Goal: Task Accomplishment & Management: Manage account settings

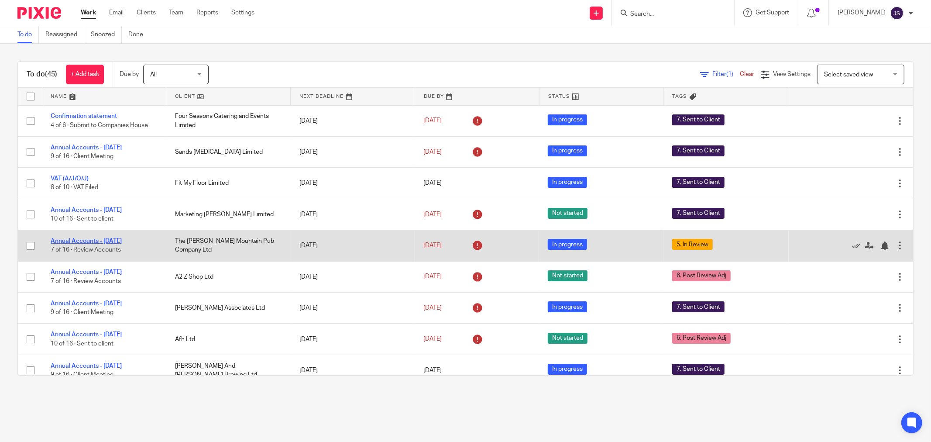
click at [87, 241] on link "Annual Accounts - [DATE]" at bounding box center [86, 241] width 71 height 6
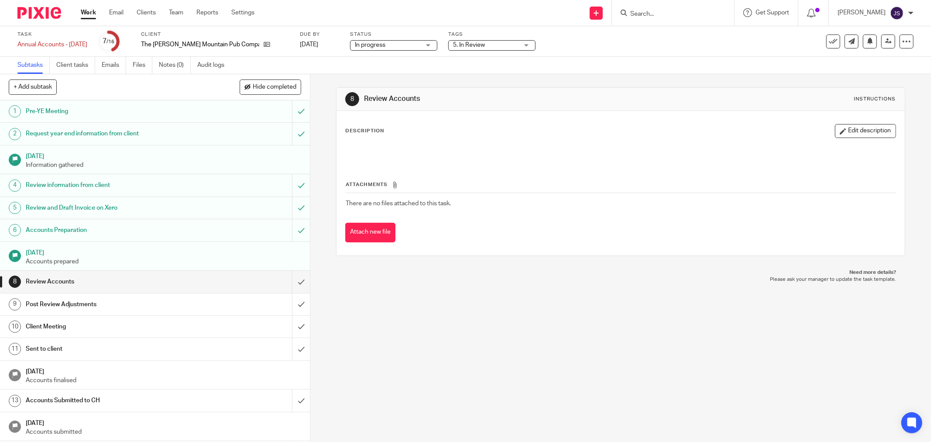
click at [468, 45] on span "5. In Review" at bounding box center [469, 45] width 32 height 6
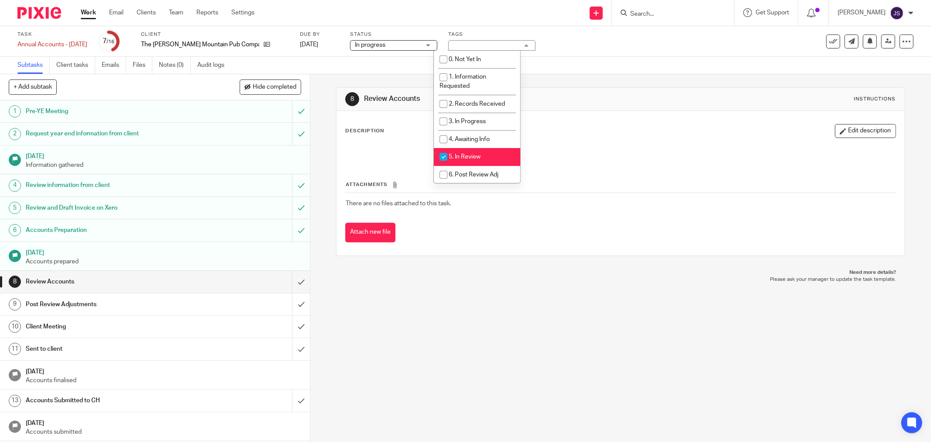
click at [475, 159] on span "5. In Review" at bounding box center [465, 157] width 32 height 6
checkbox input "false"
drag, startPoint x: 495, startPoint y: 348, endPoint x: 468, endPoint y: 348, distance: 27.1
click at [494, 348] on div "8 Review Accounts Instructions Description Edit description Attachments There a…" at bounding box center [620, 258] width 621 height 368
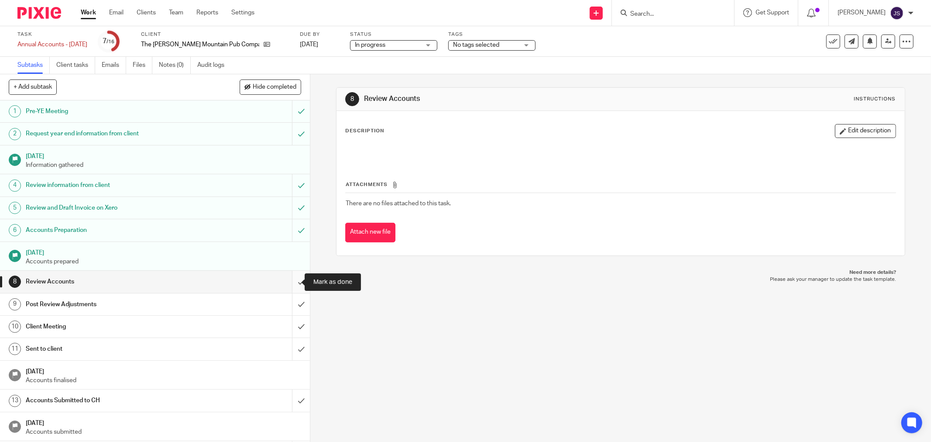
click at [287, 289] on input "submit" at bounding box center [155, 282] width 310 height 22
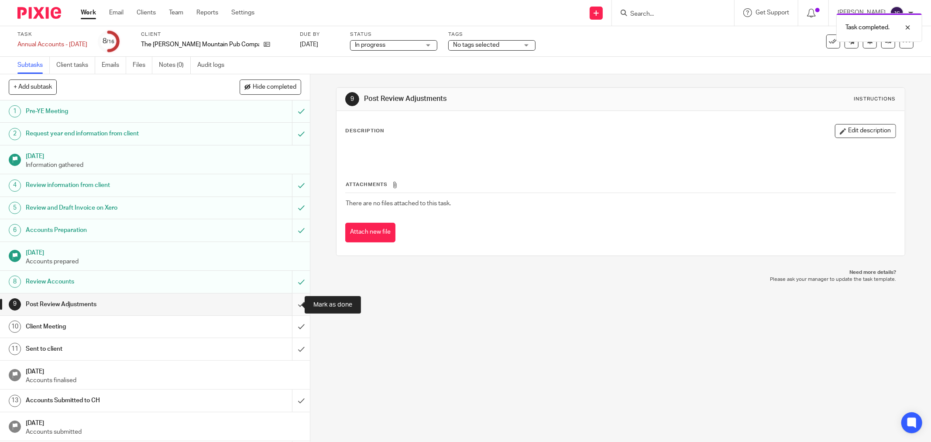
click at [290, 301] on input "submit" at bounding box center [155, 304] width 310 height 22
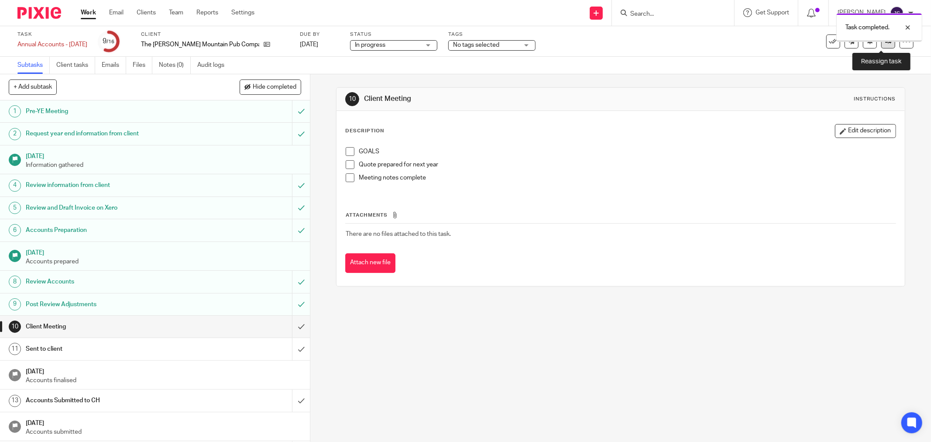
click at [885, 42] on icon at bounding box center [888, 41] width 7 height 7
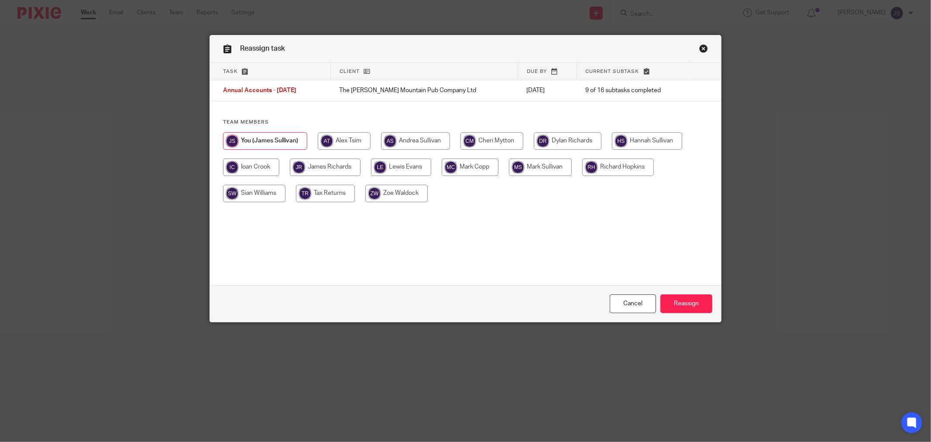
click at [627, 140] on input "radio" at bounding box center [647, 140] width 70 height 17
radio input "true"
click at [680, 302] on input "Reassign" at bounding box center [687, 303] width 52 height 19
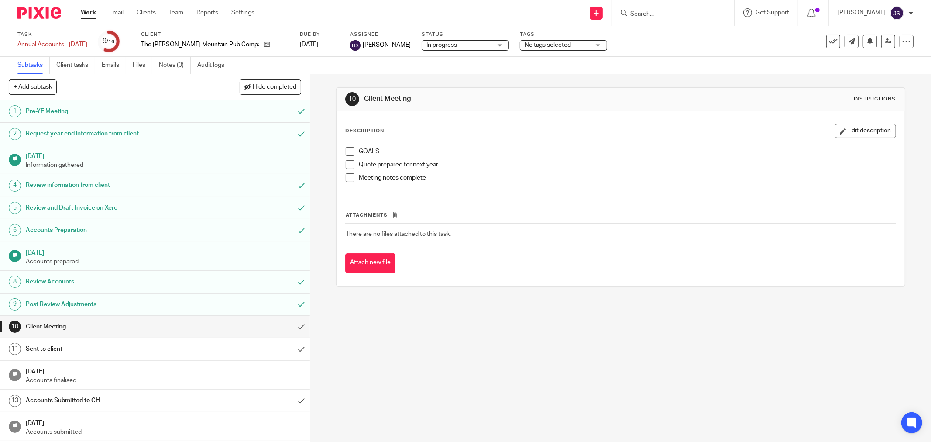
click at [33, 10] on img at bounding box center [39, 13] width 44 height 12
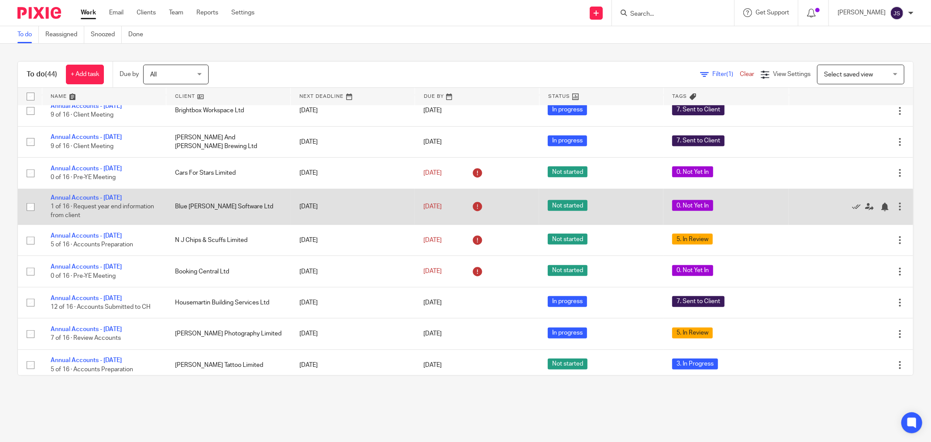
scroll to position [679, 0]
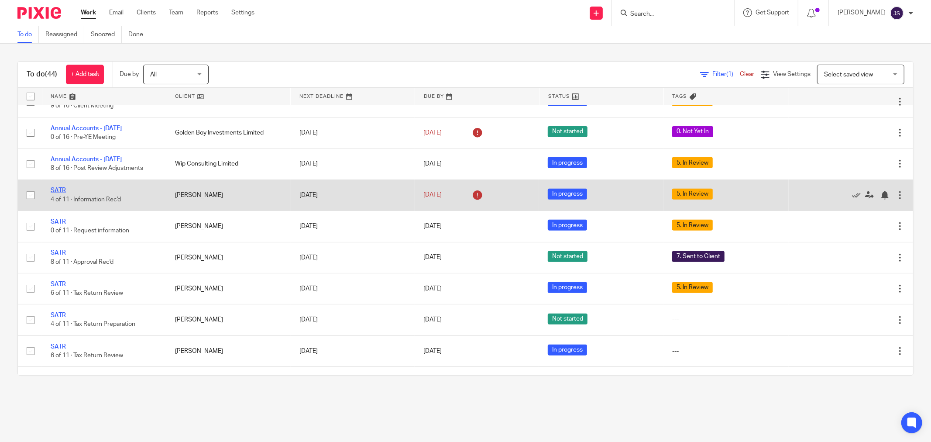
click at [54, 193] on link "SATR" at bounding box center [58, 190] width 15 height 6
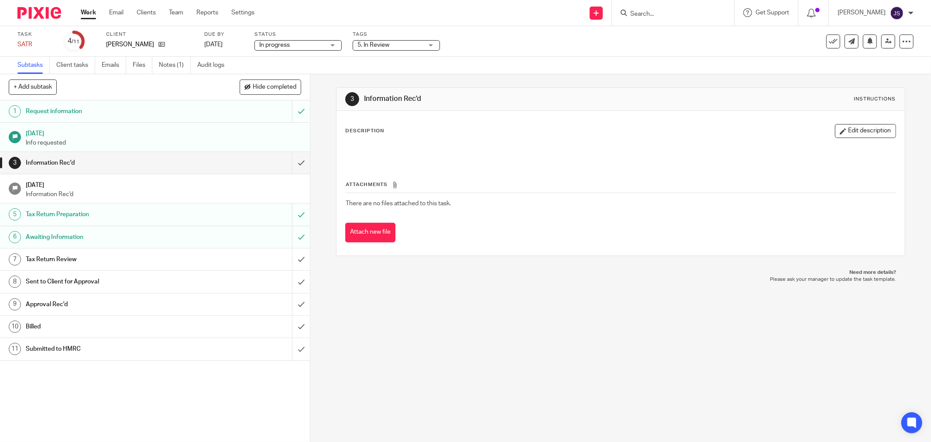
click at [399, 43] on span "5. In Review" at bounding box center [390, 45] width 65 height 9
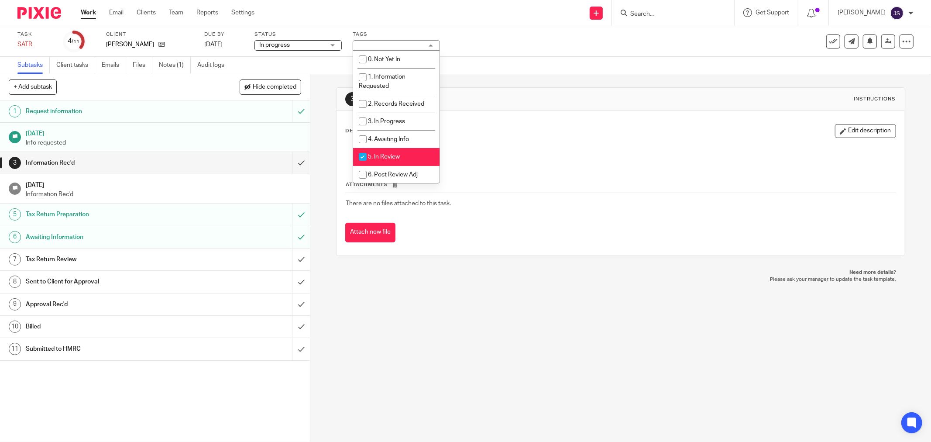
click at [396, 153] on li "5. In Review" at bounding box center [396, 157] width 86 height 18
checkbox input "false"
click at [293, 163] on input "submit" at bounding box center [155, 163] width 310 height 22
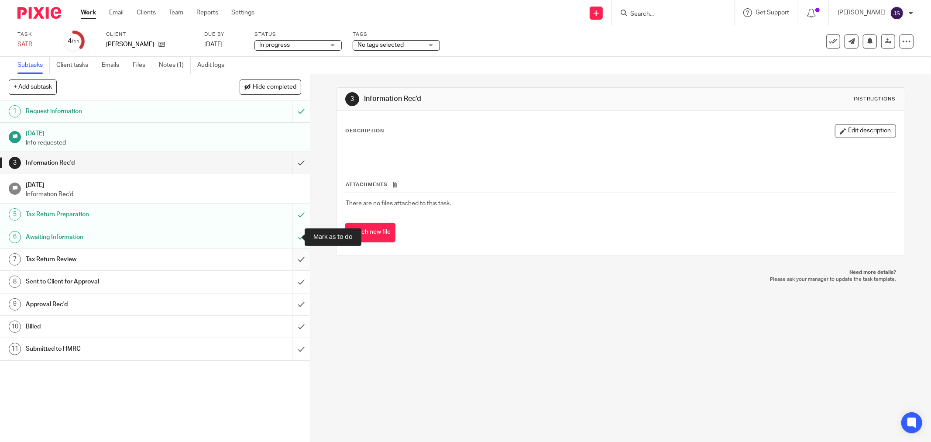
click at [290, 256] on input "submit" at bounding box center [155, 259] width 310 height 22
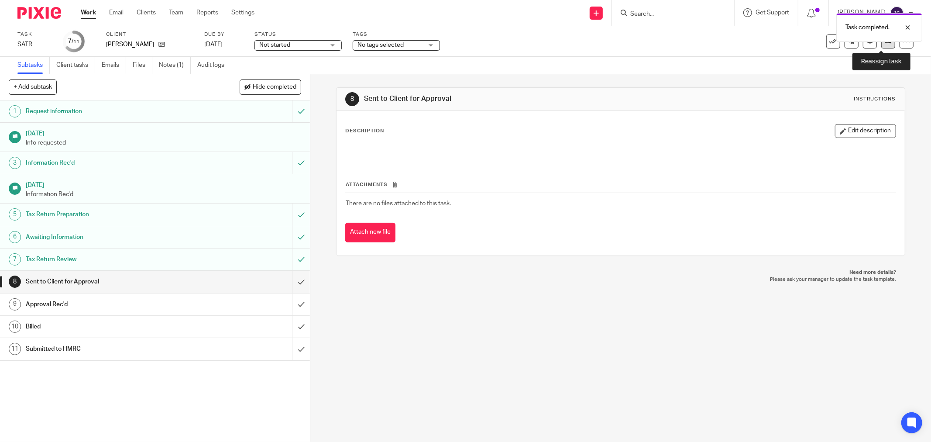
click at [882, 45] on link at bounding box center [889, 41] width 14 height 14
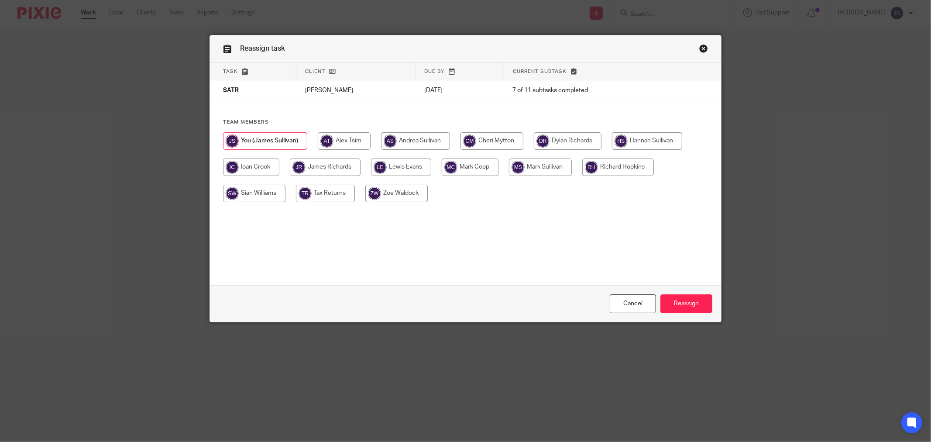
click at [306, 169] on input "radio" at bounding box center [325, 166] width 71 height 17
radio input "true"
click at [691, 304] on input "Reassign" at bounding box center [687, 303] width 52 height 19
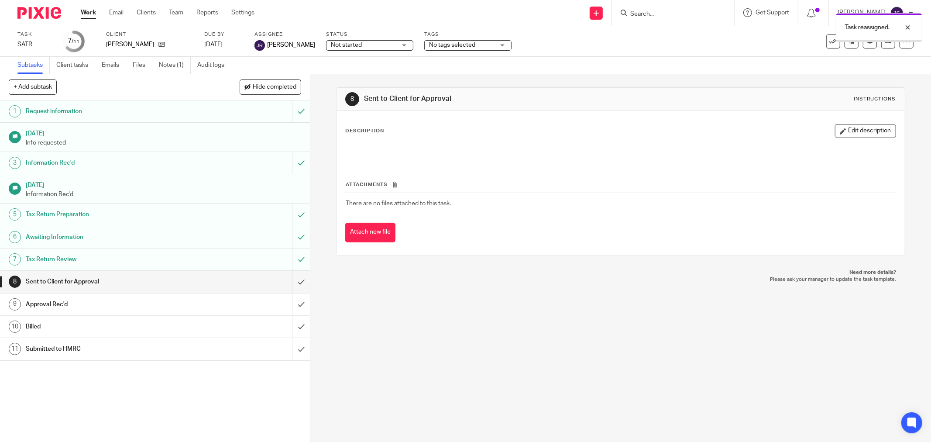
click at [50, 16] on img at bounding box center [39, 13] width 44 height 12
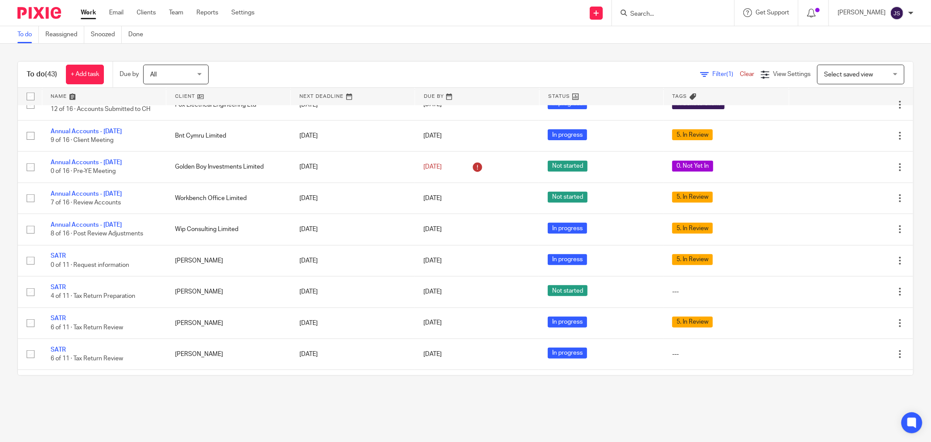
scroll to position [630, 0]
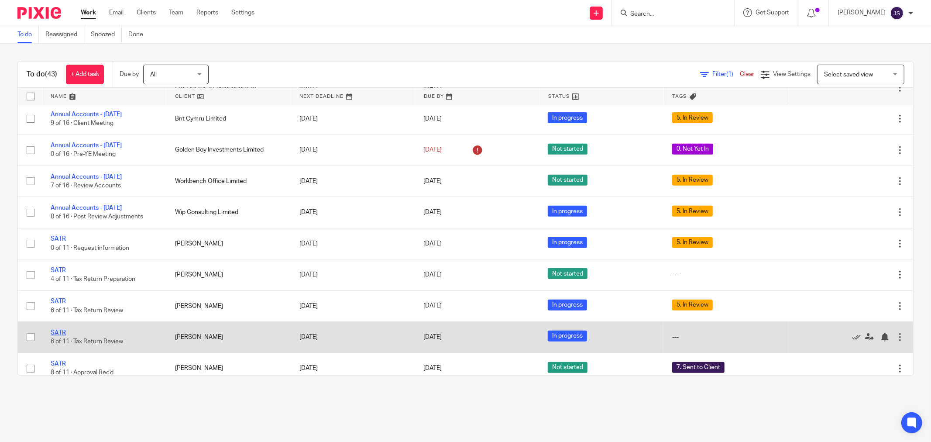
click at [64, 336] on link "SATR" at bounding box center [58, 333] width 15 height 6
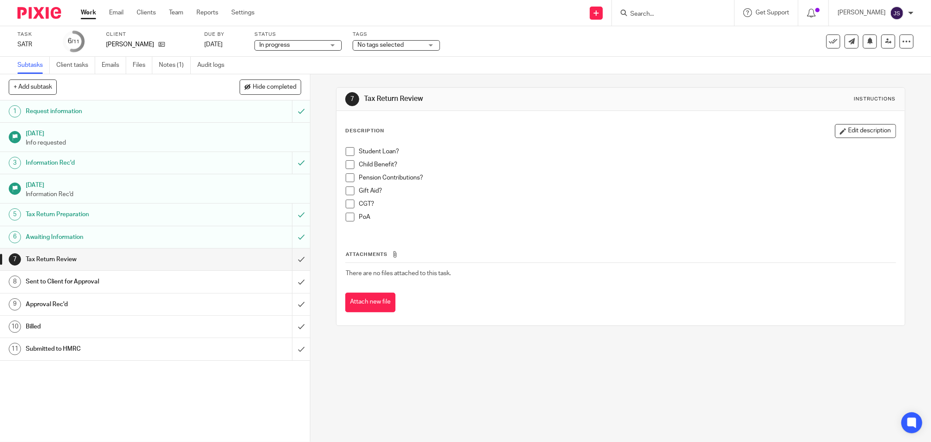
click at [379, 45] on span "No tags selected" at bounding box center [381, 45] width 46 height 6
click at [379, 45] on div "No tags selected" at bounding box center [396, 45] width 87 height 10
click at [293, 259] on input "submit" at bounding box center [155, 259] width 310 height 22
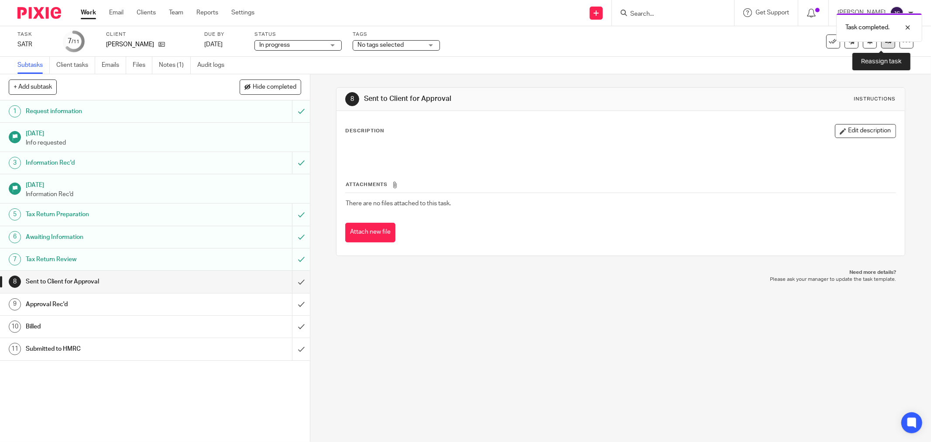
click at [882, 45] on link at bounding box center [889, 41] width 14 height 14
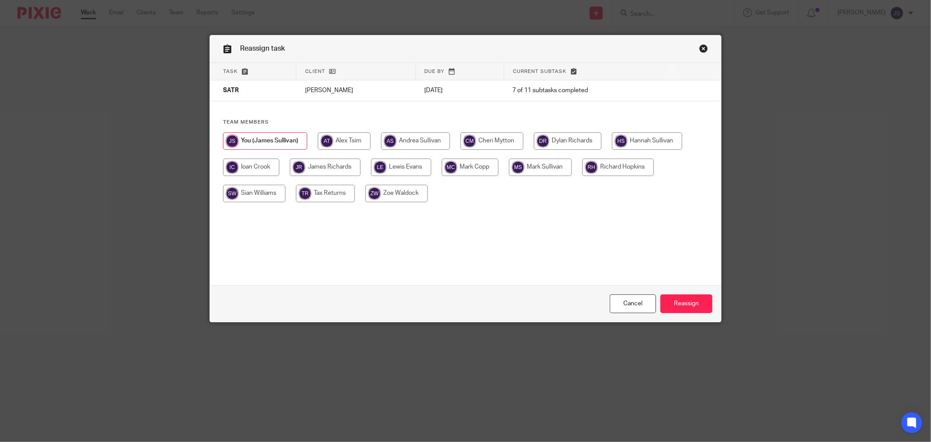
click at [324, 162] on input "radio" at bounding box center [325, 166] width 71 height 17
radio input "true"
click at [677, 304] on input "Reassign" at bounding box center [687, 303] width 52 height 19
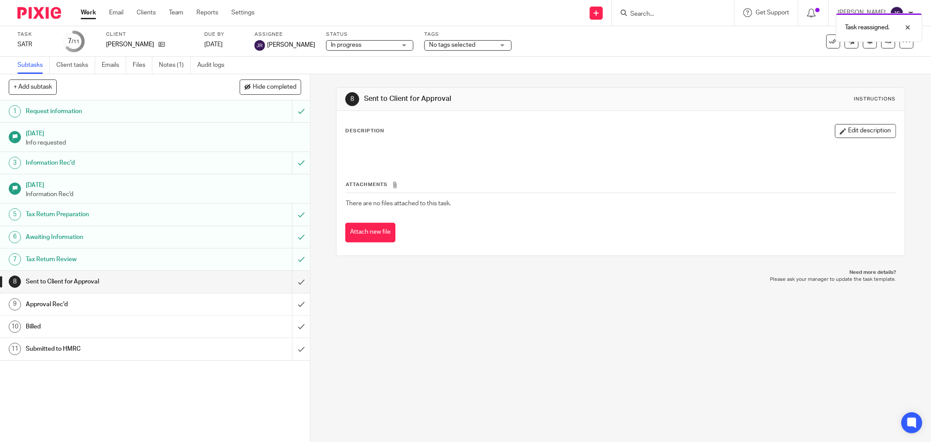
click at [42, 15] on img at bounding box center [39, 13] width 44 height 12
